Goal: Information Seeking & Learning: Learn about a topic

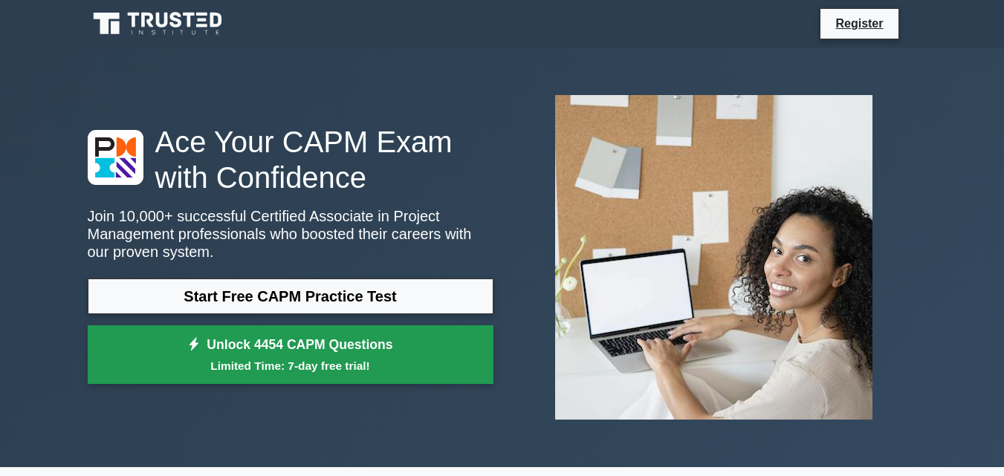
click at [354, 325] on link "Unlock 4454 CAPM Questions Limited Time: 7-day free trial!" at bounding box center [291, 354] width 406 height 59
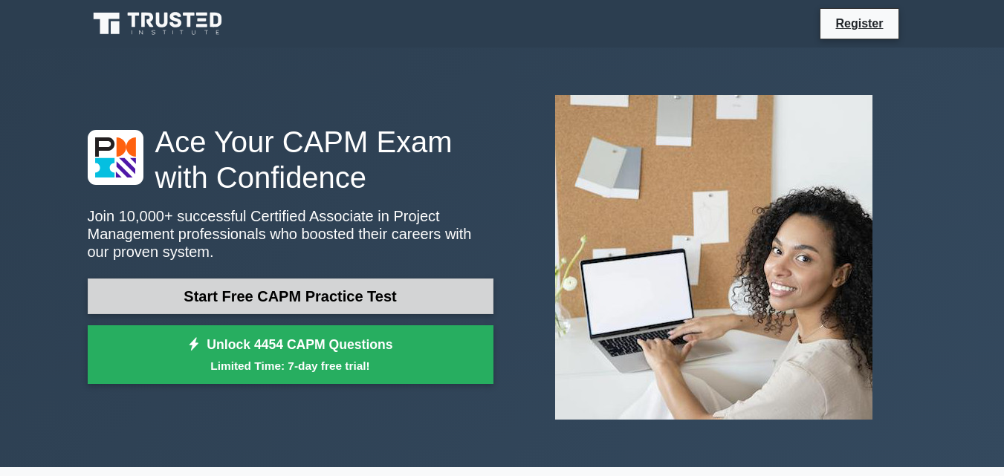
click at [317, 279] on link "Start Free CAPM Practice Test" at bounding box center [291, 297] width 406 height 36
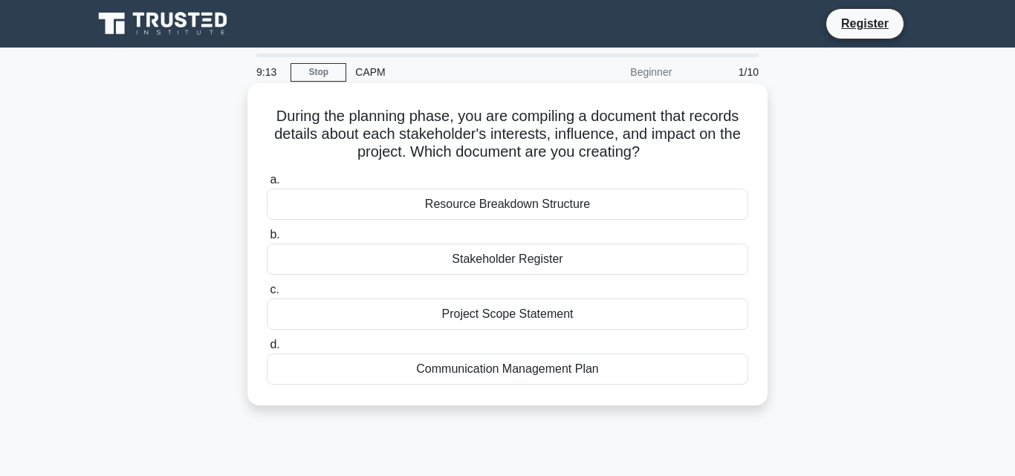
click at [505, 367] on div "Communication Management Plan" at bounding box center [508, 369] width 482 height 31
click at [267, 350] on input "d. Communication Management Plan" at bounding box center [267, 345] width 0 height 10
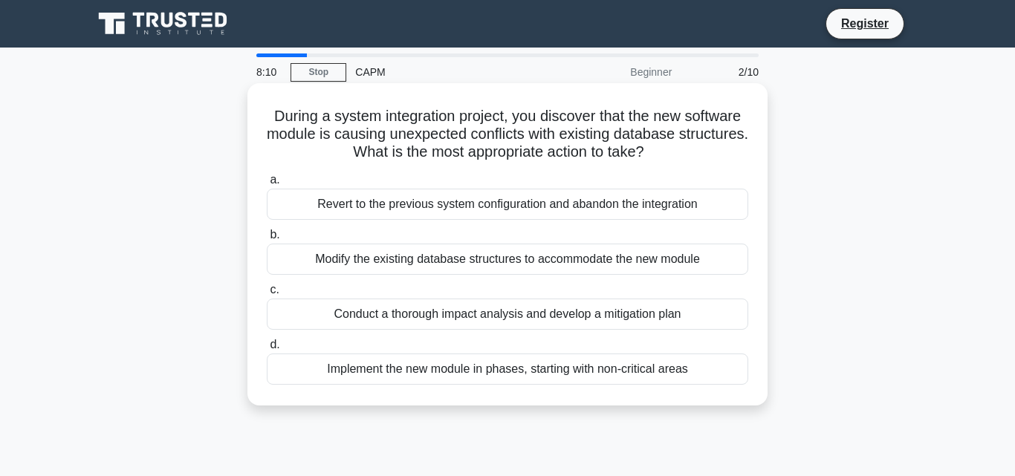
click at [424, 312] on div "Conduct a thorough impact analysis and develop a mitigation plan" at bounding box center [508, 314] width 482 height 31
click at [267, 295] on input "c. Conduct a thorough impact analysis and develop a mitigation plan" at bounding box center [267, 290] width 0 height 10
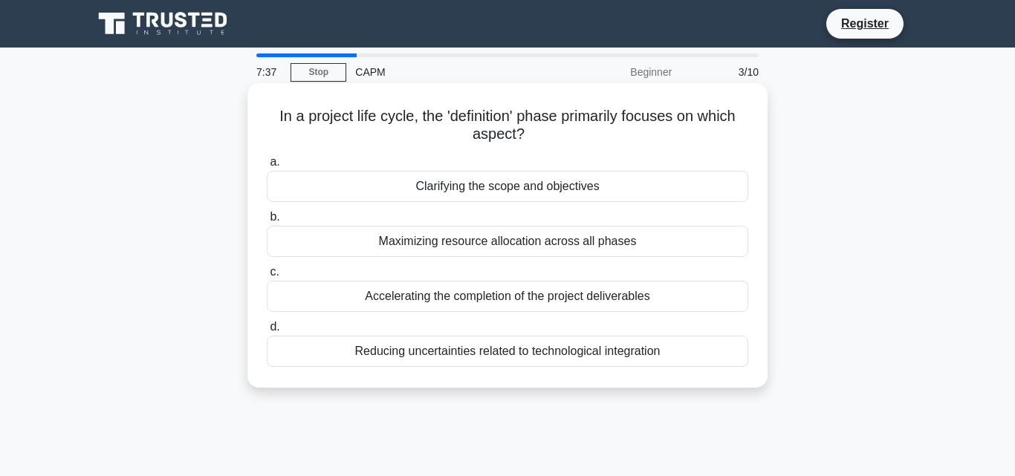
click at [548, 186] on div "Clarifying the scope and objectives" at bounding box center [508, 186] width 482 height 31
click at [267, 167] on input "a. Clarifying the scope and objectives" at bounding box center [267, 163] width 0 height 10
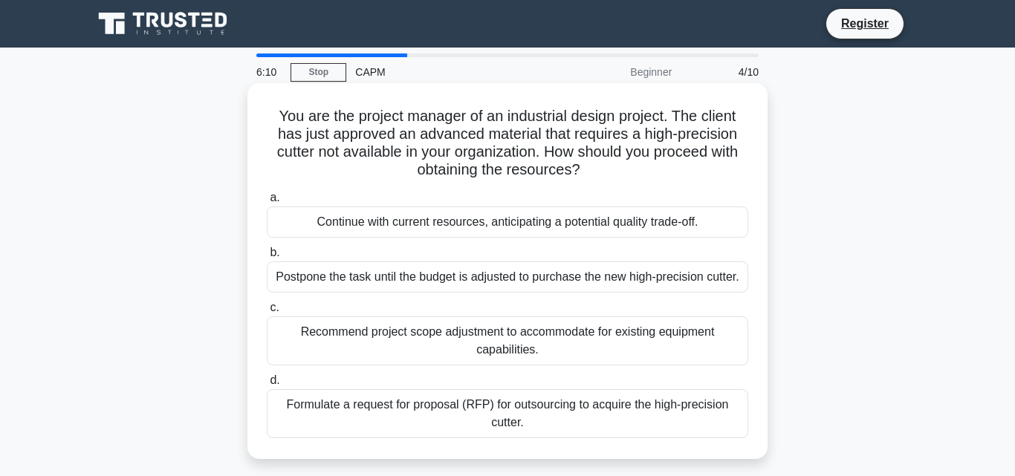
click at [325, 406] on div "Formulate a request for proposal (RFP) for outsourcing to acquire the high-prec…" at bounding box center [508, 413] width 482 height 49
click at [267, 386] on input "d. Formulate a request for proposal (RFP) for outsourcing to acquire the high-p…" at bounding box center [267, 381] width 0 height 10
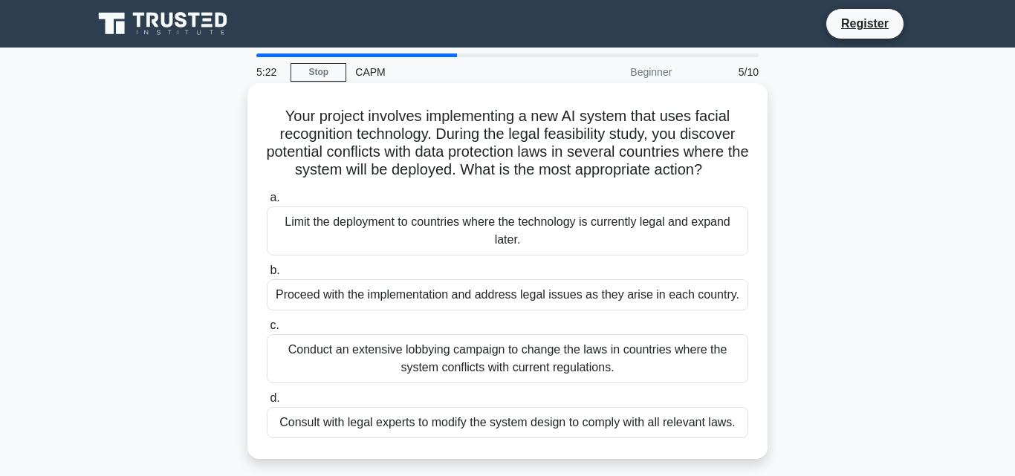
drag, startPoint x: 280, startPoint y: 109, endPoint x: 726, endPoint y: 167, distance: 449.6
click at [726, 167] on h5 "Your project involves implementing a new AI system that uses facial recognition…" at bounding box center [507, 143] width 485 height 73
copy h5 "Your project involves implementing a new AI system that uses facial recognition…"
drag, startPoint x: 283, startPoint y: 215, endPoint x: 742, endPoint y: 429, distance: 506.0
click at [742, 429] on div "a. Limit the deployment to countries where the technology is currently legal an…" at bounding box center [507, 314] width 499 height 256
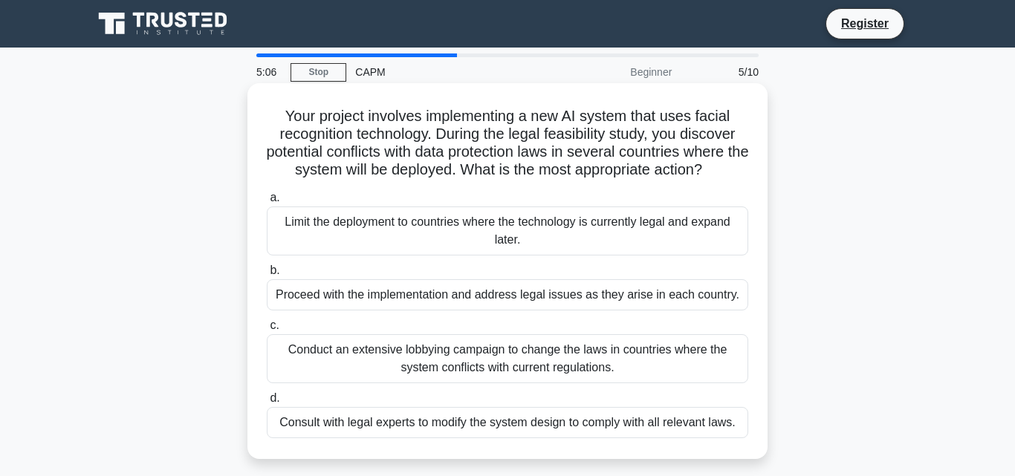
copy div "Limit the deployment to countries where the technology is currently legal and e…"
click at [311, 397] on label "d. Consult with legal experts to modify the system design to comply with all re…" at bounding box center [508, 413] width 482 height 49
click at [267, 397] on input "d. Consult with legal experts to modify the system design to comply with all re…" at bounding box center [267, 399] width 0 height 10
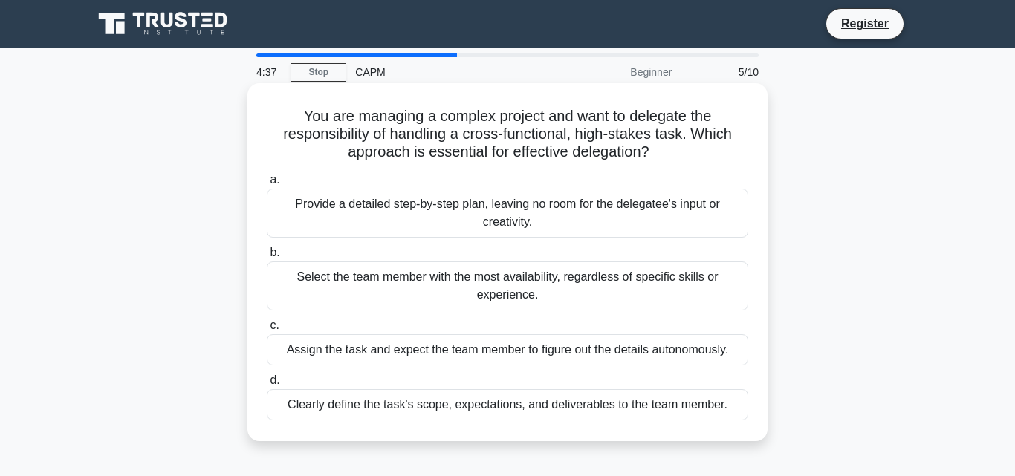
click at [312, 397] on div "Clearly define the task's scope, expectations, and deliverables to the team mem…" at bounding box center [508, 404] width 482 height 31
click at [267, 386] on input "d. Clearly define the task's scope, expectations, and deliverables to the team …" at bounding box center [267, 381] width 0 height 10
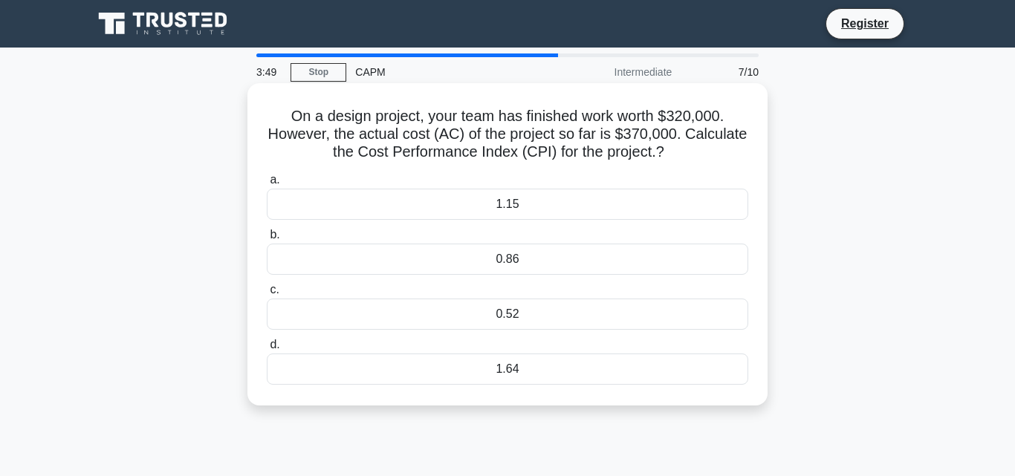
click at [491, 259] on div "0.86" at bounding box center [508, 259] width 482 height 31
click at [267, 240] on input "b. 0.86" at bounding box center [267, 235] width 0 height 10
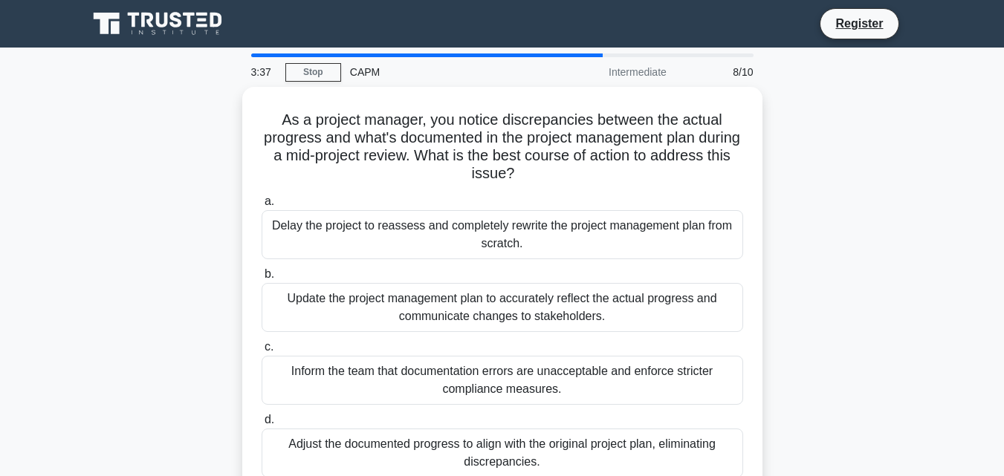
scroll to position [24, 0]
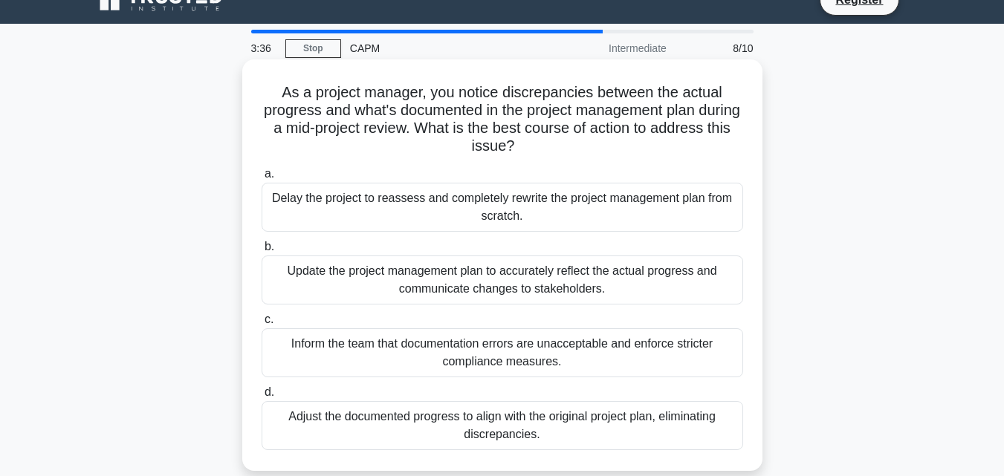
drag, startPoint x: 277, startPoint y: 111, endPoint x: 679, endPoint y: 438, distance: 518.2
click at [707, 462] on div "As a project manager, you notice discrepancies between the actual progress and …" at bounding box center [502, 265] width 520 height 412
copy div "As a project manager, you notice discrepancies between the actual progress and …"
click at [331, 278] on div "Update the project management plan to accurately reflect the actual progress an…" at bounding box center [503, 280] width 482 height 49
click at [262, 252] on input "b. Update the project management plan to accurately reflect the actual progress…" at bounding box center [262, 247] width 0 height 10
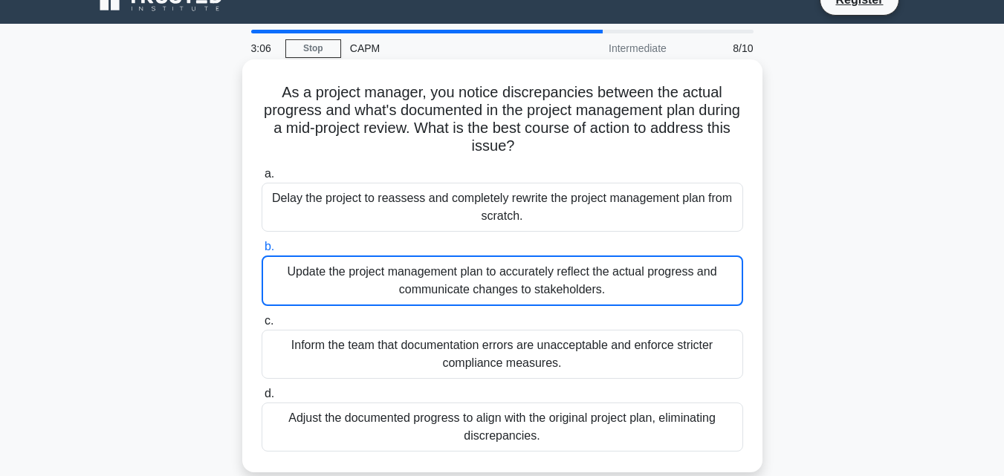
scroll to position [0, 0]
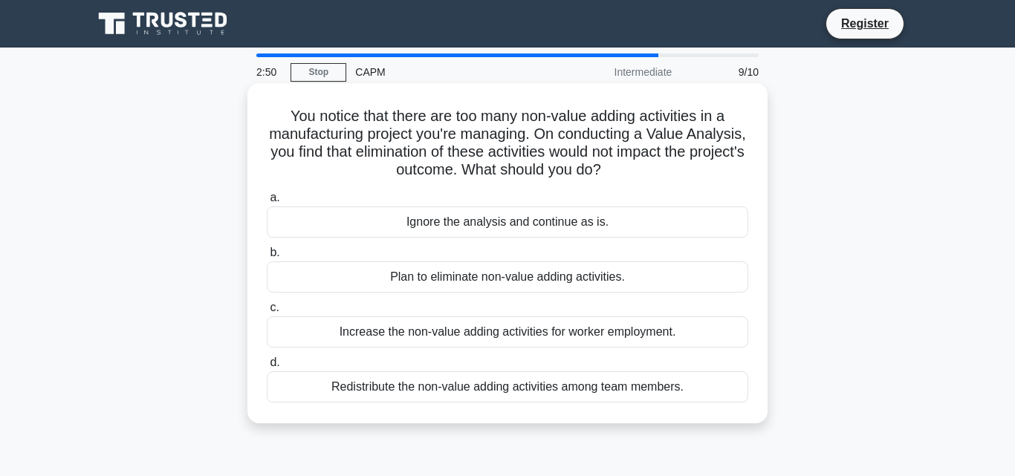
drag, startPoint x: 285, startPoint y: 112, endPoint x: 696, endPoint y: 161, distance: 413.0
click at [696, 161] on h5 "You notice that there are too many non-value adding activities in a manufacturi…" at bounding box center [507, 143] width 485 height 73
click at [404, 131] on h5 "You notice that there are too many non-value adding activities in a manufacturi…" at bounding box center [507, 143] width 485 height 73
drag, startPoint x: 285, startPoint y: 111, endPoint x: 728, endPoint y: 401, distance: 529.3
click at [728, 401] on div "You notice that there are too many non-value adding activities in a manufacturi…" at bounding box center [507, 253] width 508 height 328
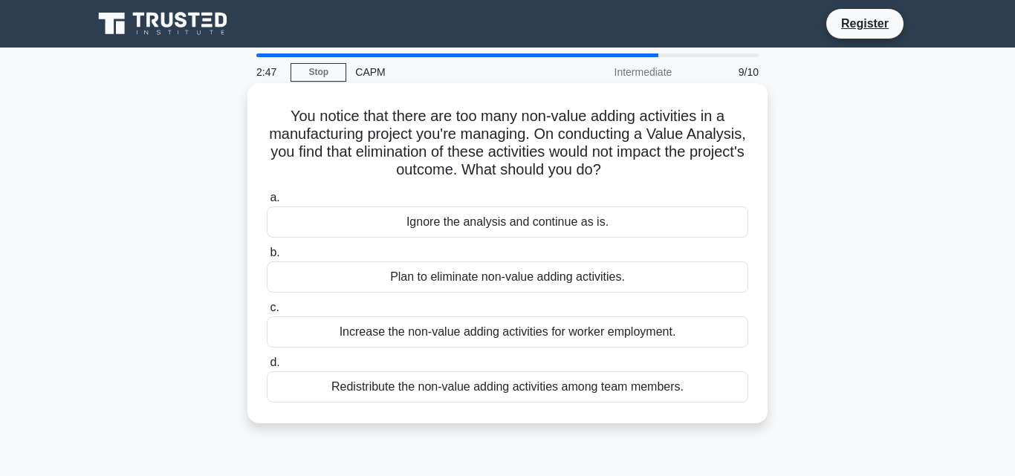
copy div "You notice that there are too many non-value adding activities in a manufacturi…"
click at [381, 380] on div "Redistribute the non-value adding activities among team members." at bounding box center [508, 387] width 482 height 31
click at [267, 368] on input "d. Redistribute the non-value adding activities among team members." at bounding box center [267, 363] width 0 height 10
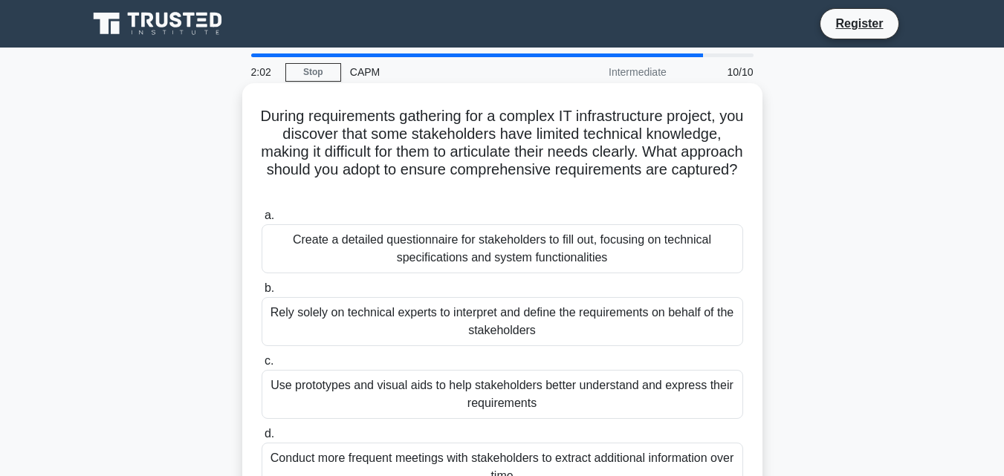
drag, startPoint x: 261, startPoint y: 111, endPoint x: 599, endPoint y: 189, distance: 347.0
click at [599, 189] on h5 "During requirements gathering for a complex IT infrastructure project, you disc…" at bounding box center [502, 152] width 485 height 91
click at [408, 138] on h5 "During requirements gathering for a complex IT infrastructure project, you disc…" at bounding box center [502, 152] width 485 height 91
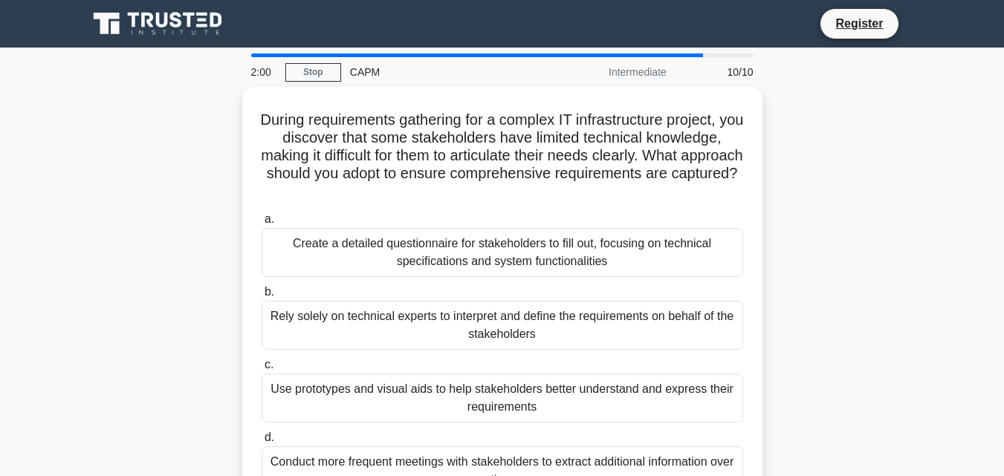
scroll to position [42, 0]
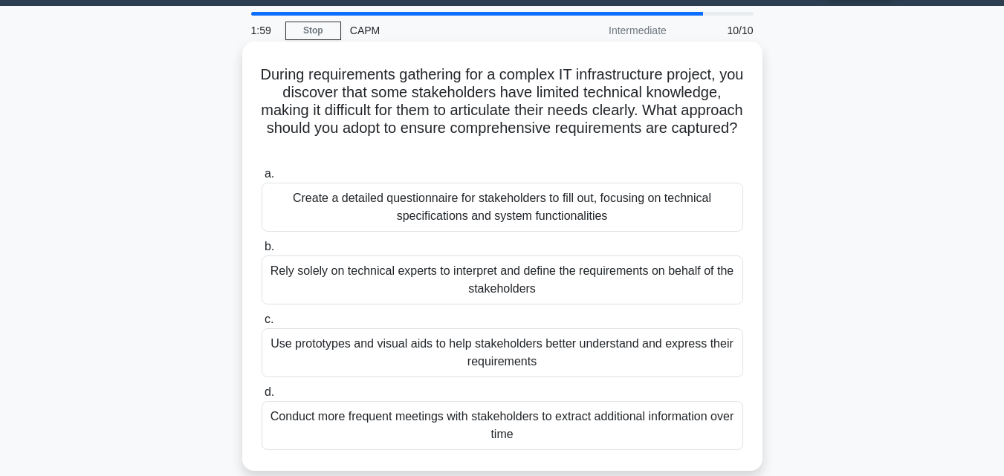
drag, startPoint x: 264, startPoint y: 111, endPoint x: 659, endPoint y: 437, distance: 512.6
click at [659, 435] on div "During requirements gathering for a complex IT infrastructure project, you disc…" at bounding box center [502, 257] width 508 height 418
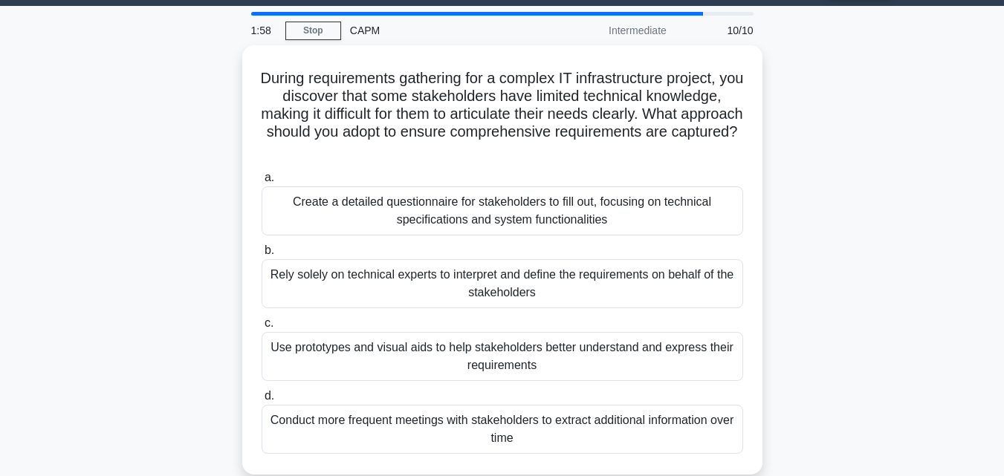
copy div "During requirements gathering for a complex IT infrastructure project, you disc…"
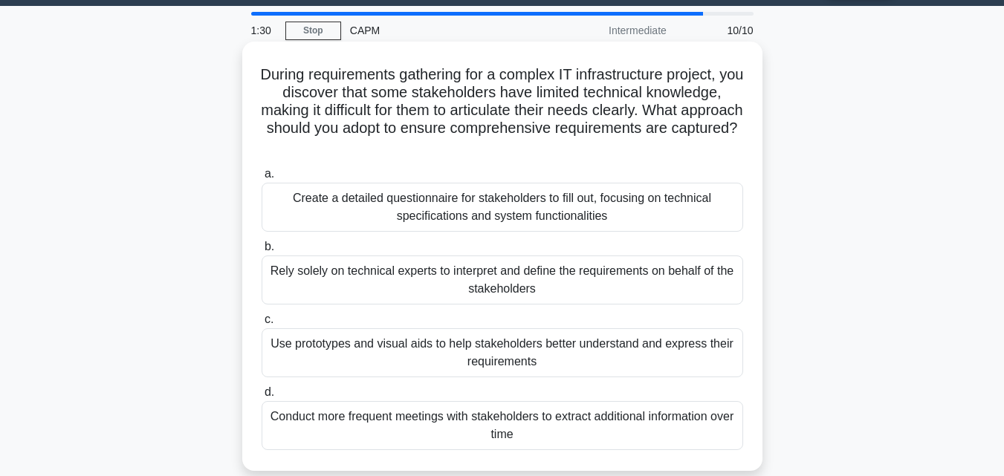
click at [395, 351] on div "Use prototypes and visual aids to help stakeholders better understand and expre…" at bounding box center [503, 352] width 482 height 49
click at [262, 325] on input "c. Use prototypes and visual aids to help stakeholders better understand and ex…" at bounding box center [262, 320] width 0 height 10
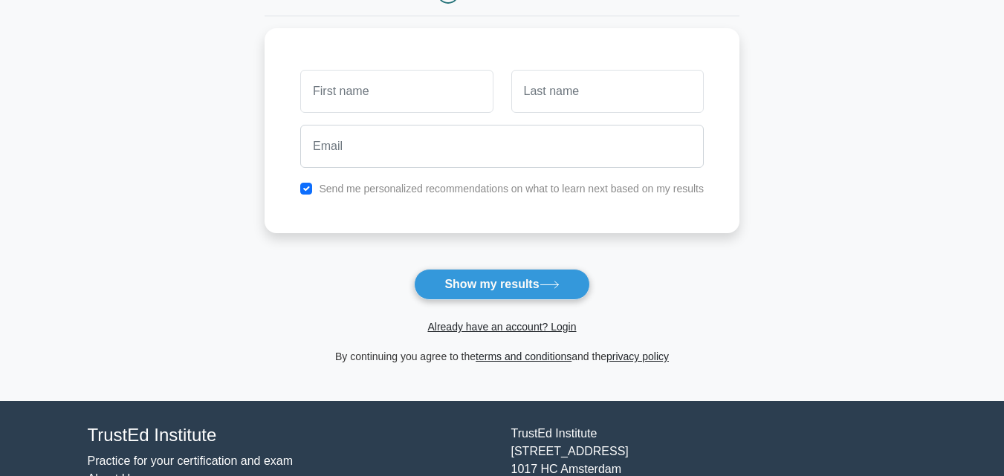
scroll to position [223, 0]
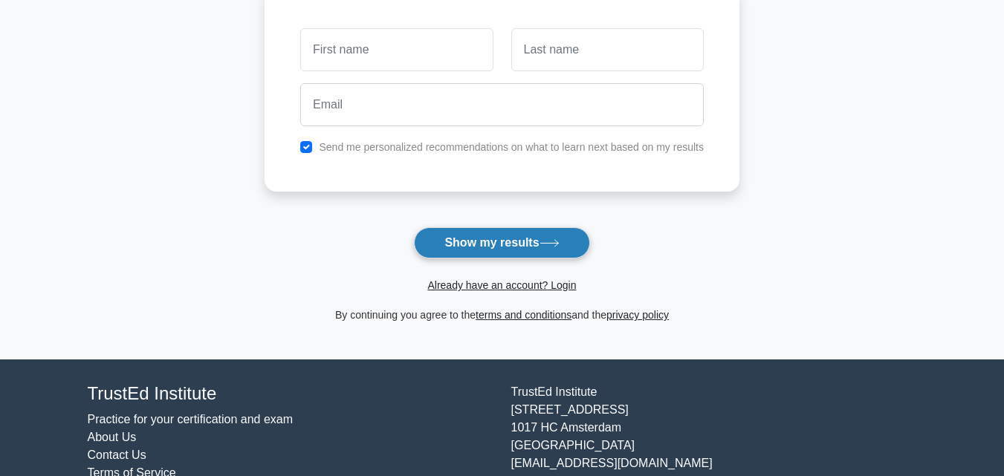
click at [536, 246] on button "Show my results" at bounding box center [501, 242] width 175 height 31
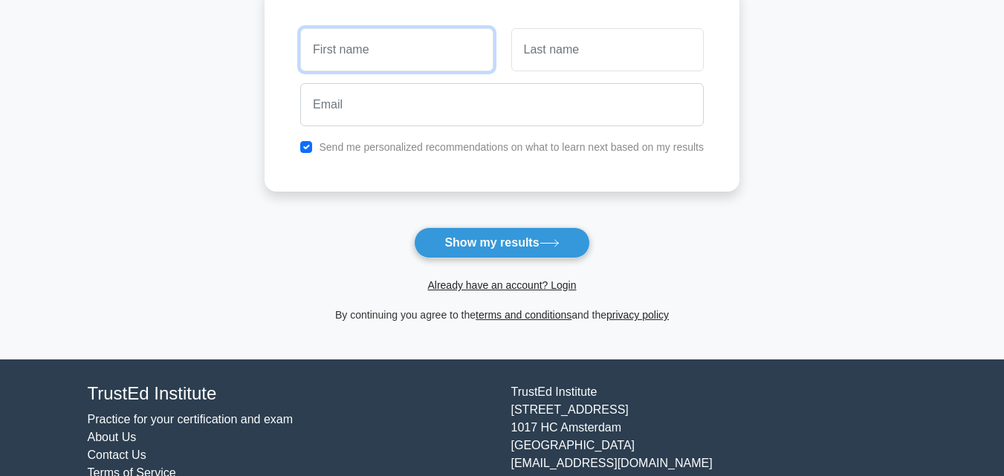
scroll to position [149, 0]
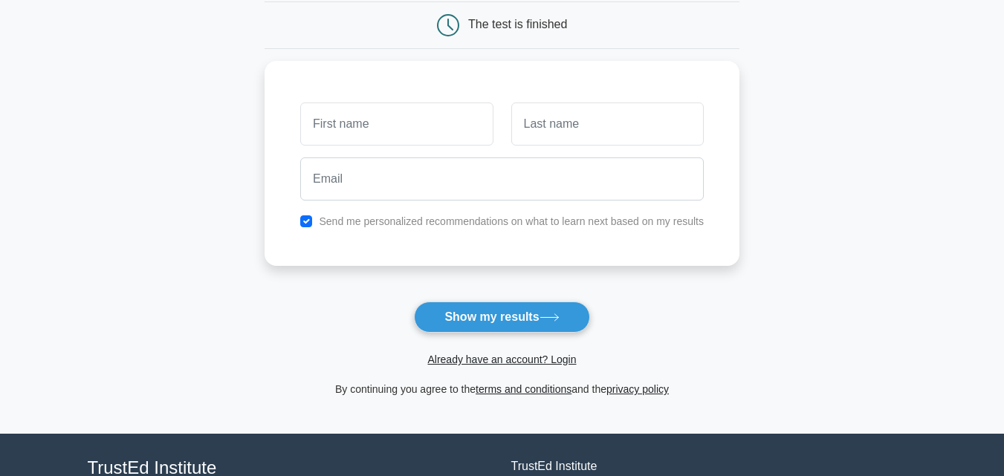
click at [806, 148] on main "Wait, there is more! Continue to see your result The test is finished and the" at bounding box center [502, 166] width 1004 height 535
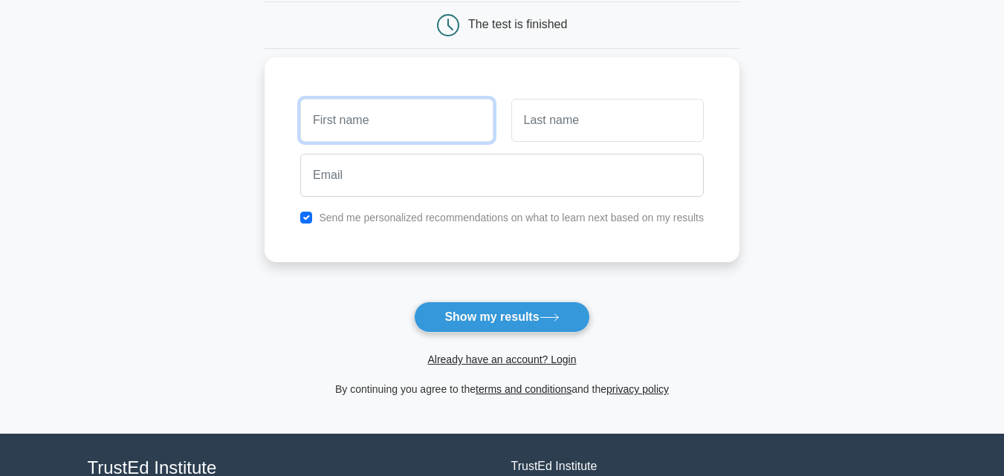
click at [385, 110] on input "text" at bounding box center [396, 120] width 192 height 43
type input "[PERSON_NAME]"
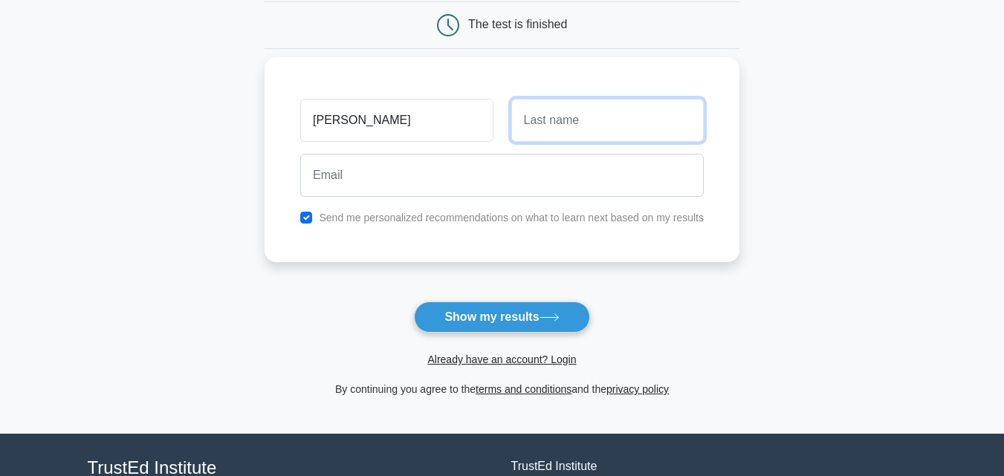
click at [563, 116] on input "text" at bounding box center [607, 120] width 192 height 43
type input "Abdullah"
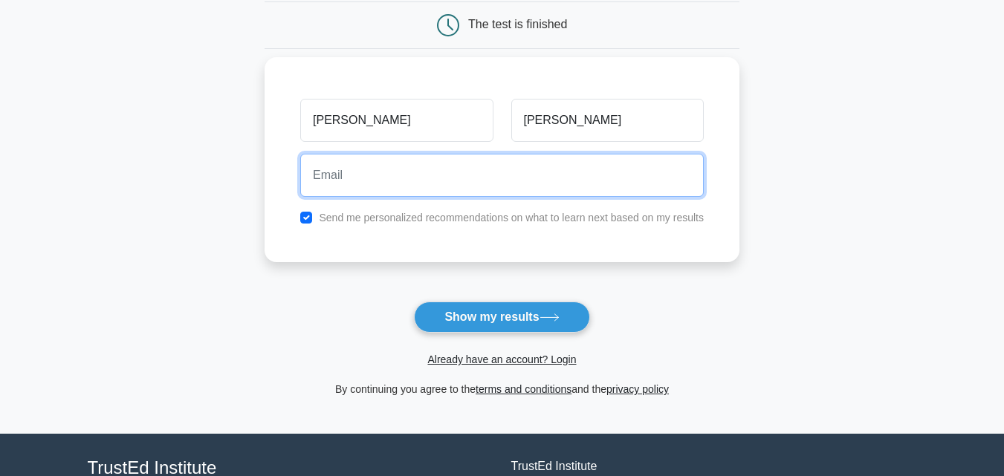
click at [500, 162] on input "email" at bounding box center [502, 175] width 404 height 43
type input "eng.hajri@gmail.com"
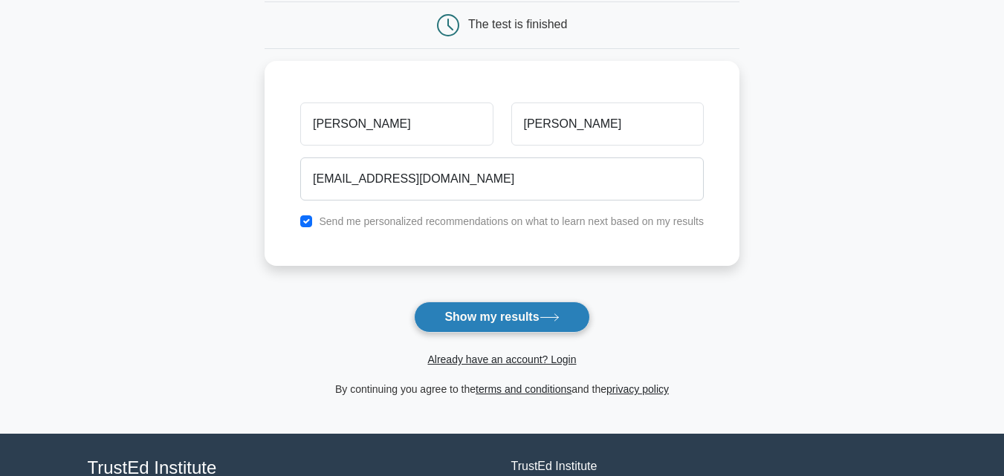
click at [502, 317] on button "Show my results" at bounding box center [501, 317] width 175 height 31
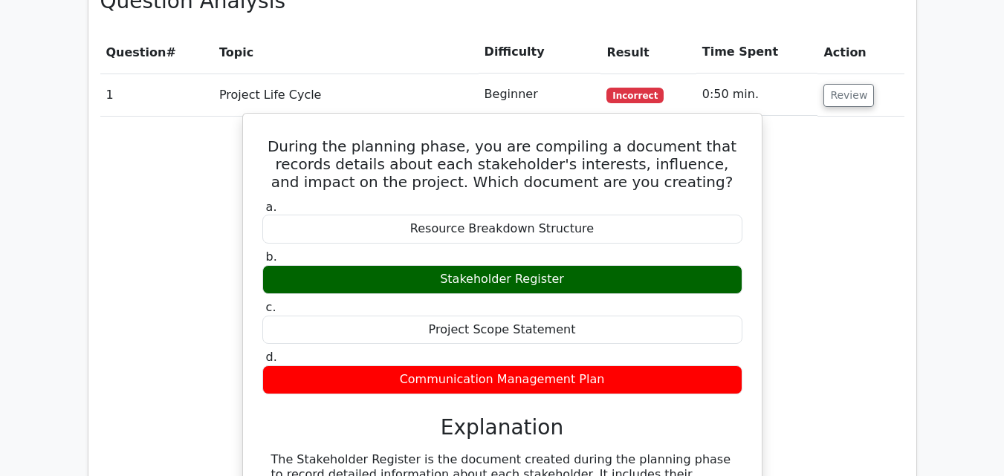
scroll to position [1263, 0]
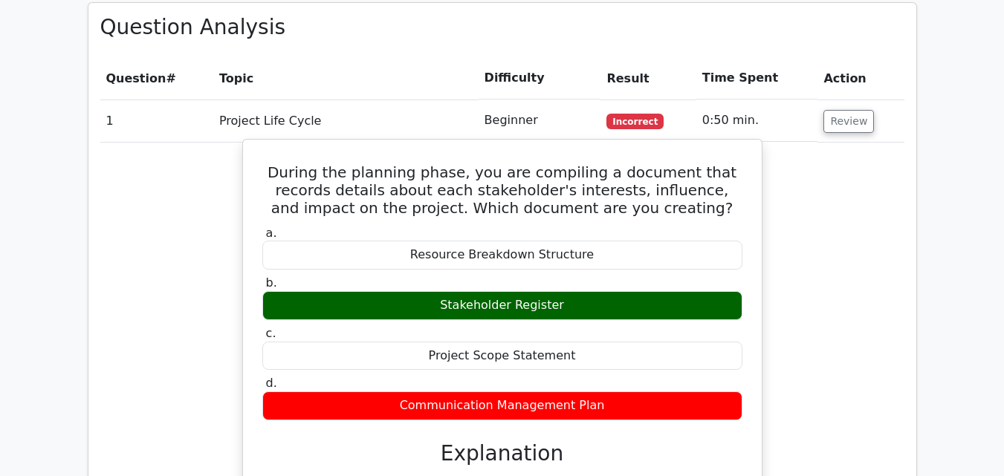
drag, startPoint x: 264, startPoint y: 120, endPoint x: 673, endPoint y: 360, distance: 474.0
click at [673, 360] on div "During the planning phase, you are compiling a document that records details ab…" at bounding box center [502, 386] width 507 height 480
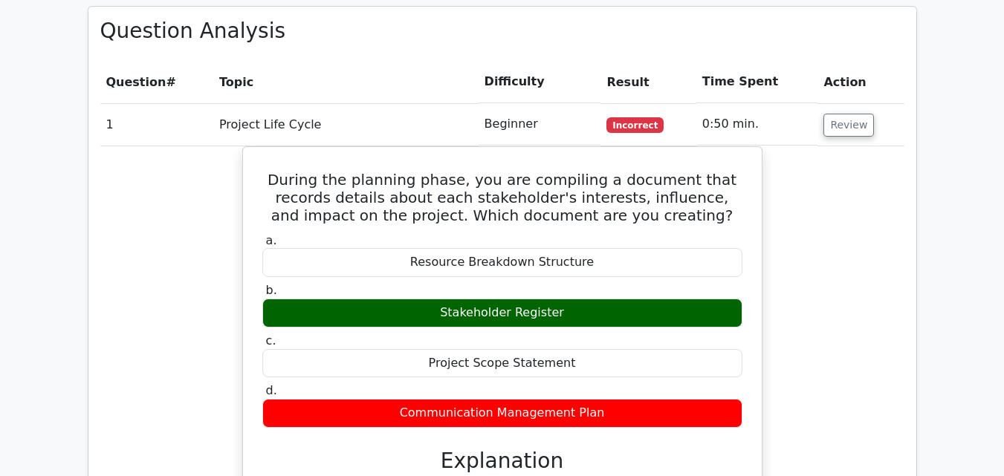
click at [59, 210] on main "Go Premium Certified Associate in Project Management Preparation Package (2025)…" at bounding box center [502, 222] width 1004 height 2877
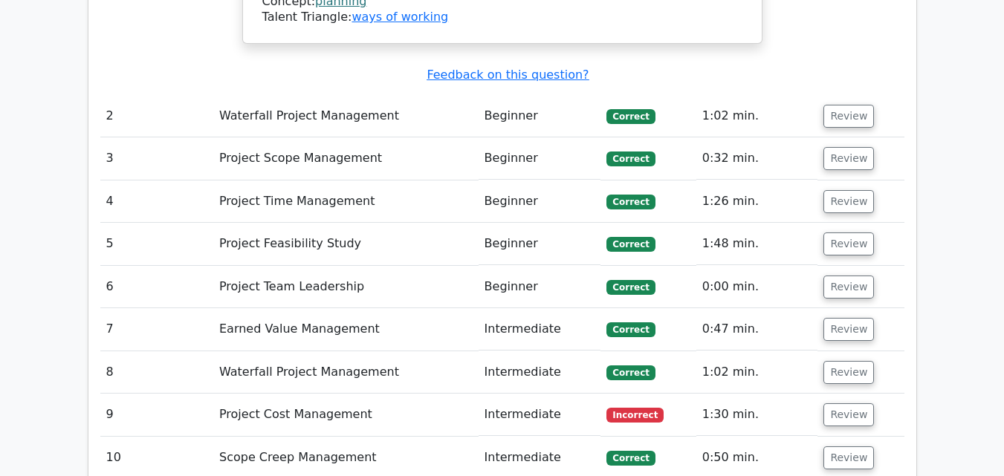
scroll to position [1858, 0]
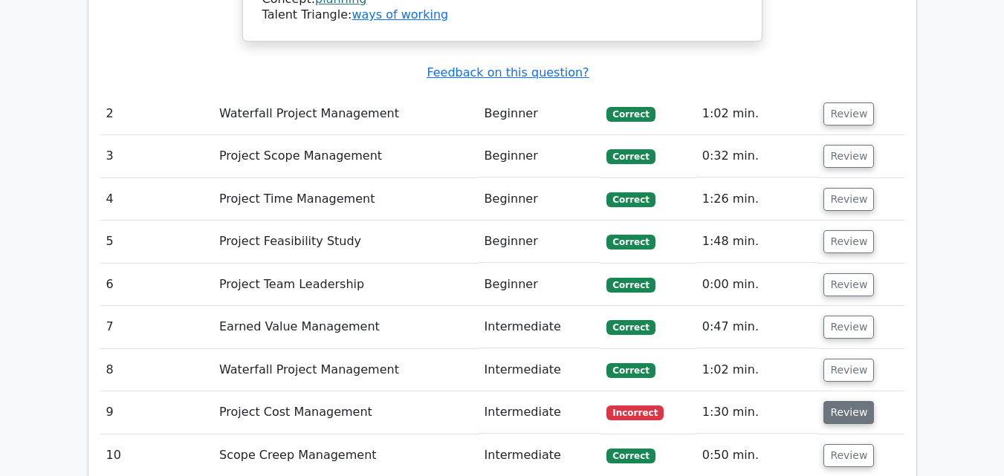
click at [834, 401] on button "Review" at bounding box center [848, 412] width 51 height 23
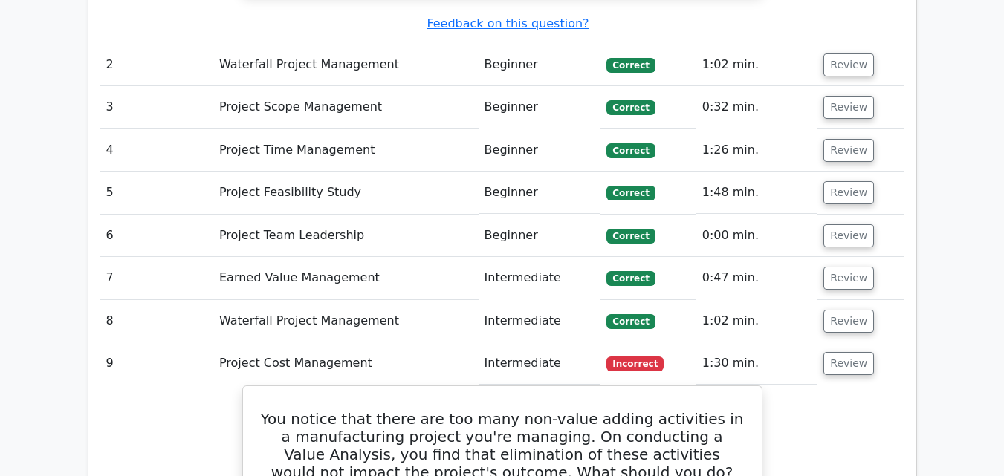
scroll to position [2155, 0]
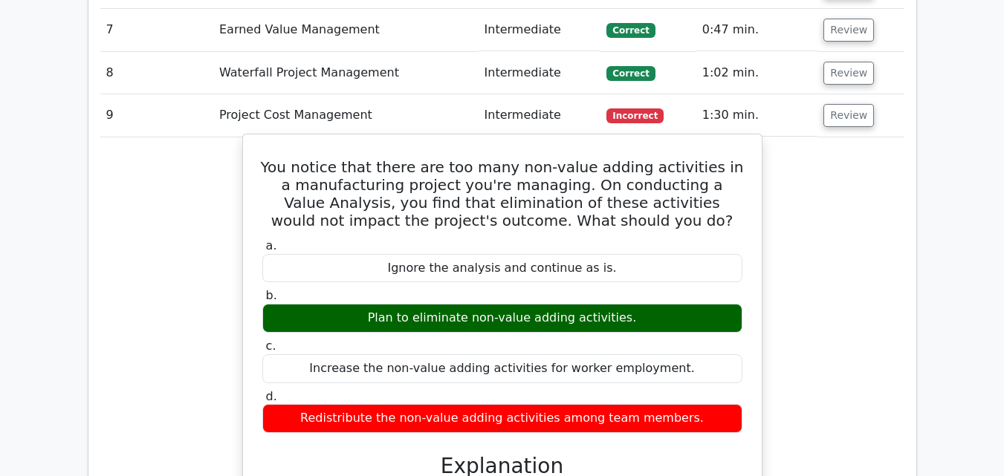
drag, startPoint x: 282, startPoint y: 97, endPoint x: 736, endPoint y: 360, distance: 524.4
click at [736, 360] on div "You notice that there are too many non-value adding activities in a manufacturi…" at bounding box center [502, 482] width 507 height 684
copy div "ou notice that there are too many non-value adding activities in a manufacturin…"
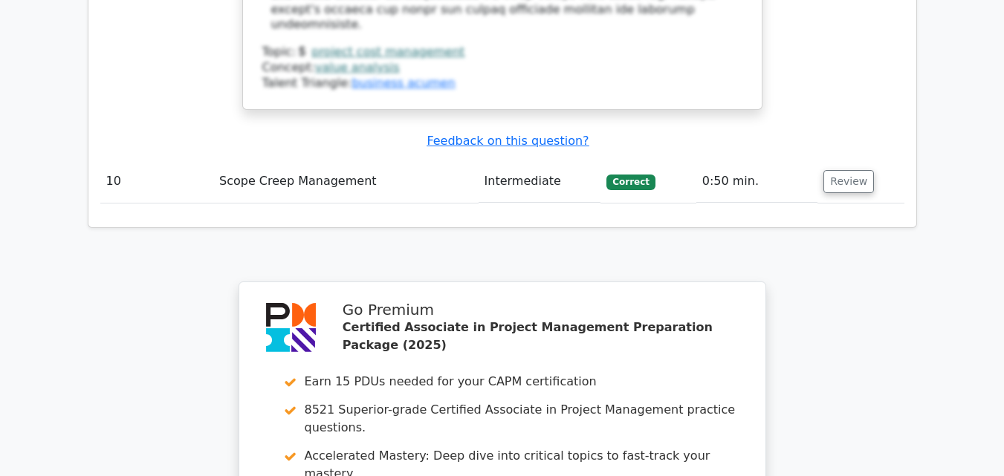
scroll to position [2750, 0]
